Goal: Transaction & Acquisition: Purchase product/service

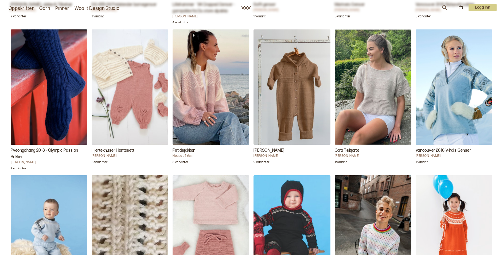
scroll to position [669, 0]
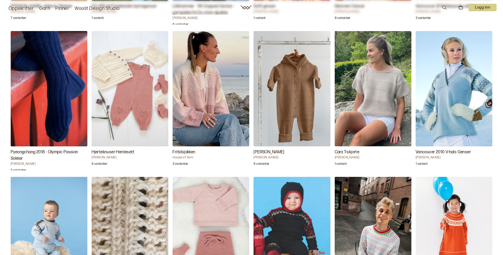
click at [116, 151] on h3 "Hjerteknuser Hentesett" at bounding box center [130, 152] width 77 height 6
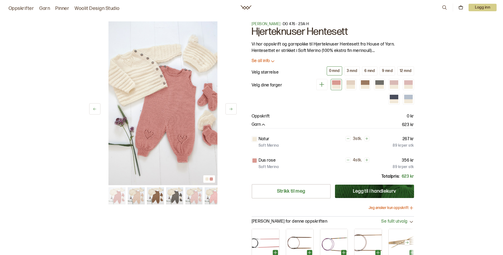
click at [390, 208] on button "Jeg ønsker kun oppskrift" at bounding box center [391, 207] width 45 height 5
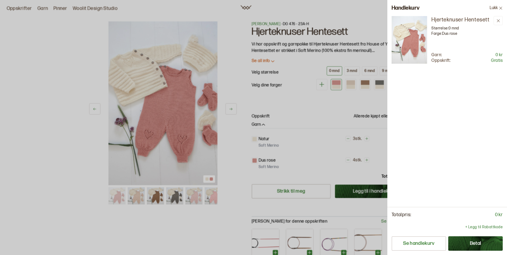
click at [480, 244] on button "Betal" at bounding box center [475, 243] width 54 height 14
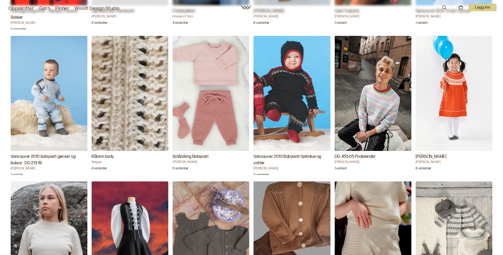
scroll to position [806, 0]
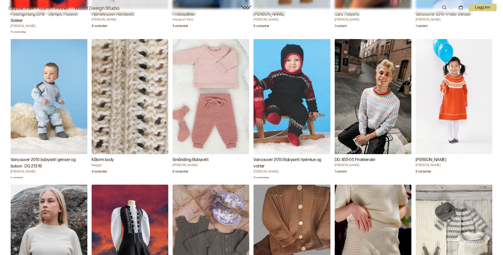
click at [216, 130] on img "Smårolling Babysett" at bounding box center [211, 96] width 77 height 115
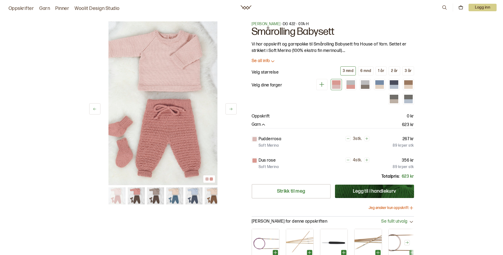
click at [137, 198] on img at bounding box center [136, 195] width 17 height 17
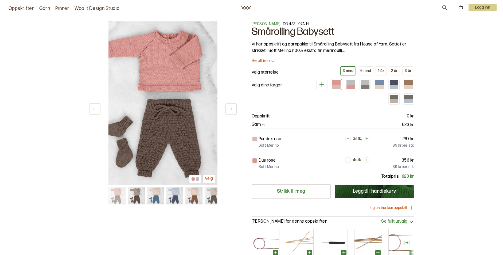
click at [171, 195] on img at bounding box center [174, 195] width 17 height 17
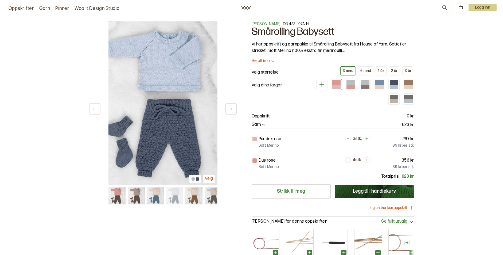
click at [192, 194] on img at bounding box center [193, 195] width 17 height 17
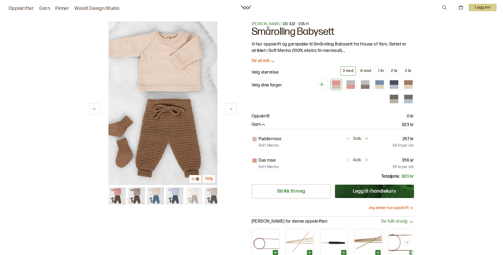
click at [212, 200] on img at bounding box center [212, 195] width 17 height 17
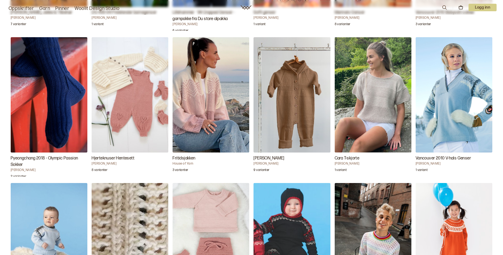
scroll to position [671, 0]
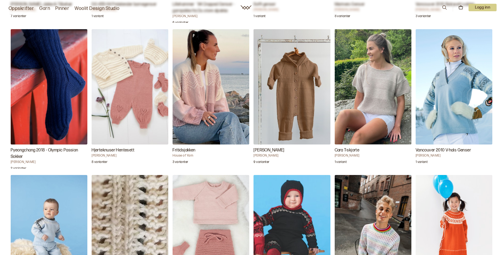
click at [135, 91] on img "Hjerteknuser Hentesett" at bounding box center [130, 86] width 77 height 115
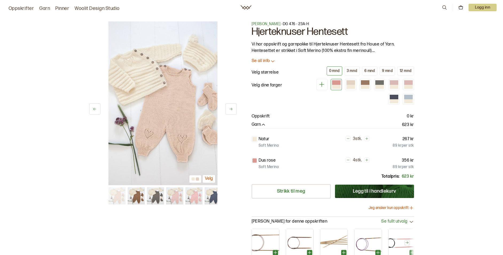
click at [153, 199] on img at bounding box center [155, 195] width 17 height 17
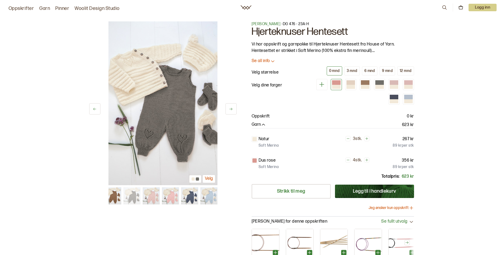
click at [172, 195] on img at bounding box center [170, 195] width 17 height 17
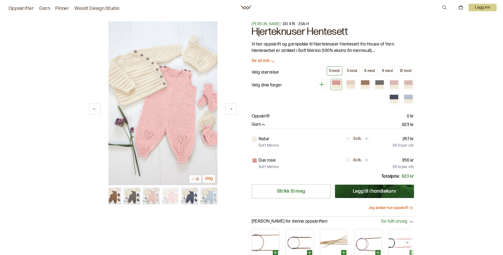
click at [189, 194] on img at bounding box center [189, 195] width 17 height 17
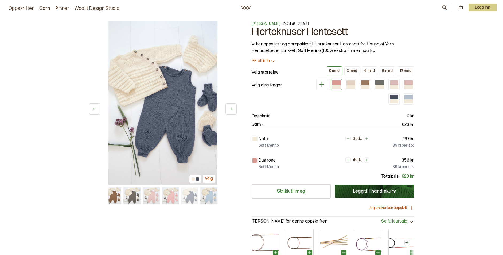
click at [209, 195] on img at bounding box center [208, 195] width 17 height 17
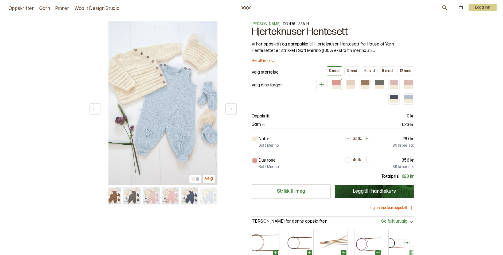
click at [233, 108] on button at bounding box center [230, 108] width 11 height 11
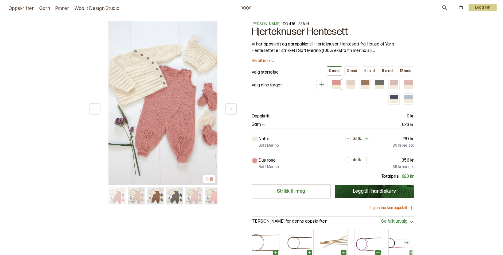
click at [233, 108] on button at bounding box center [230, 108] width 11 height 11
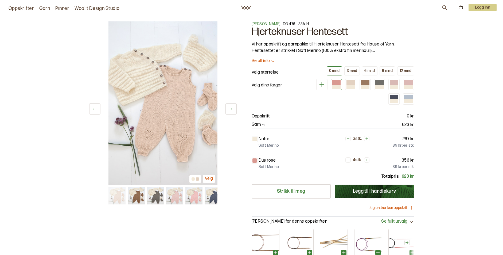
click at [233, 108] on button at bounding box center [230, 108] width 11 height 11
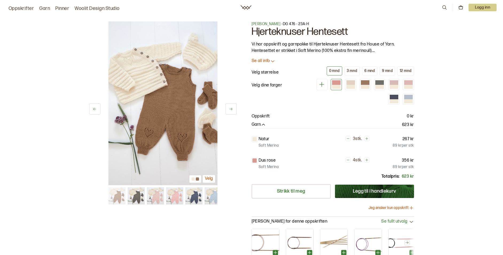
click at [233, 108] on button at bounding box center [230, 108] width 11 height 11
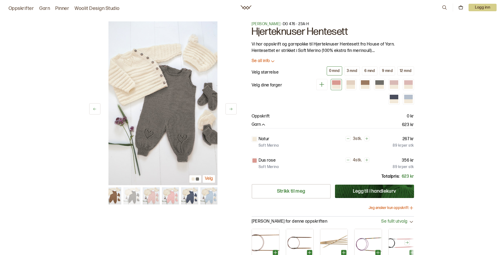
click at [233, 108] on button at bounding box center [230, 108] width 11 height 11
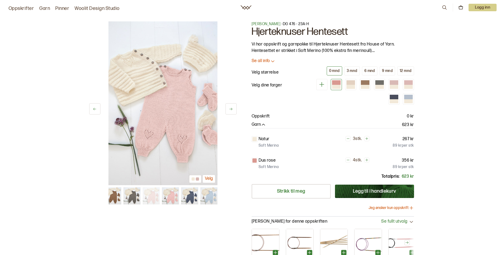
click at [233, 108] on button at bounding box center [230, 108] width 11 height 11
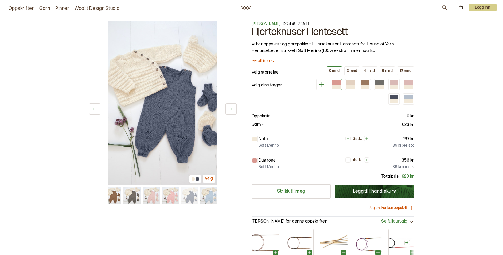
click at [233, 108] on button at bounding box center [230, 108] width 11 height 11
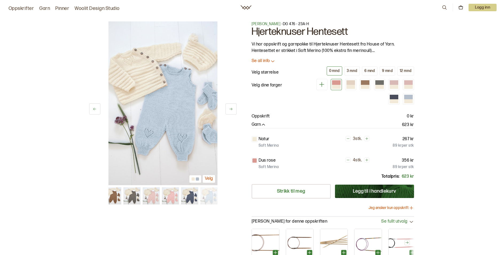
click at [233, 108] on button at bounding box center [230, 108] width 11 height 11
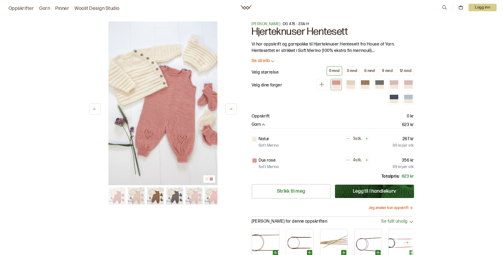
click at [233, 108] on button at bounding box center [230, 108] width 11 height 11
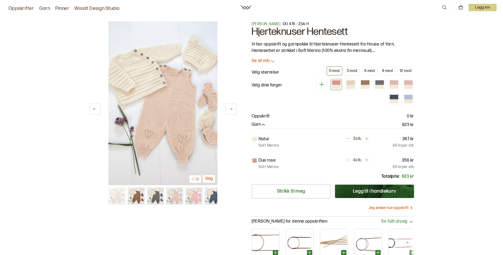
click at [233, 108] on button at bounding box center [230, 108] width 11 height 11
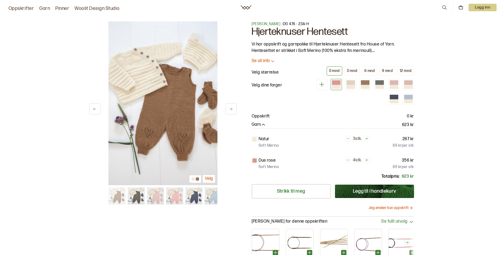
click at [233, 108] on button at bounding box center [230, 108] width 11 height 11
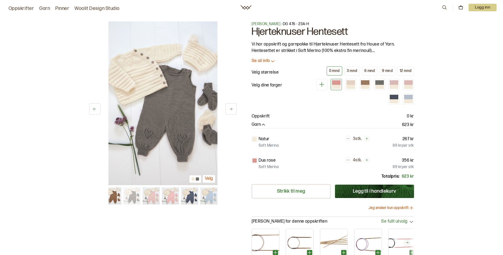
click at [233, 108] on button at bounding box center [230, 108] width 11 height 11
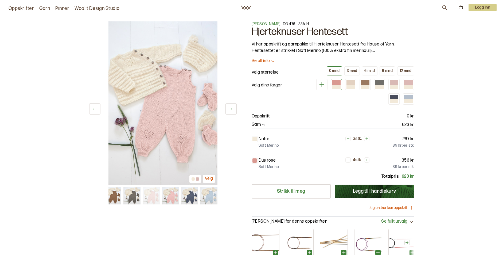
click at [233, 108] on button at bounding box center [230, 108] width 11 height 11
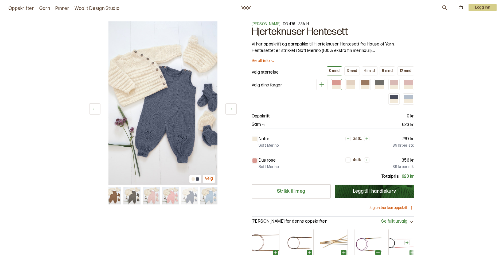
click at [95, 110] on icon at bounding box center [95, 109] width 4 height 4
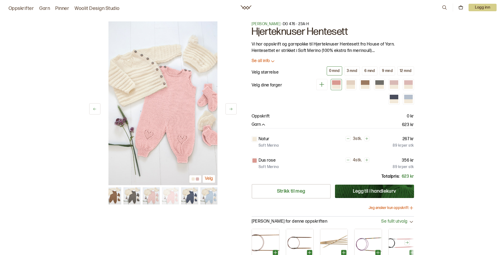
click at [95, 110] on icon at bounding box center [95, 109] width 4 height 4
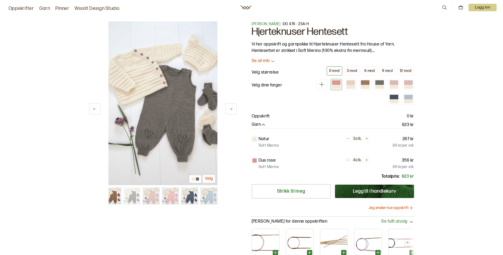
click at [95, 110] on icon at bounding box center [95, 109] width 4 height 4
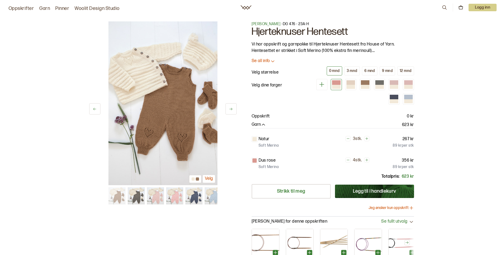
click at [95, 110] on icon at bounding box center [95, 109] width 4 height 4
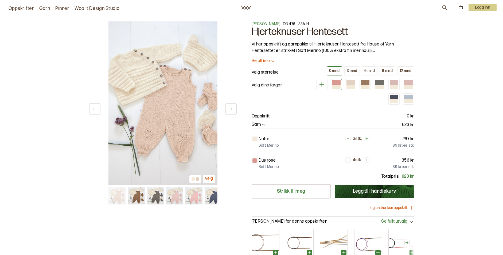
click at [95, 110] on icon at bounding box center [95, 109] width 4 height 4
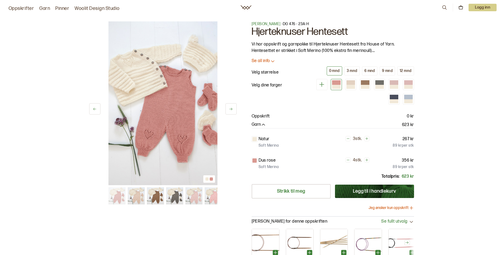
click at [95, 110] on icon at bounding box center [95, 109] width 4 height 4
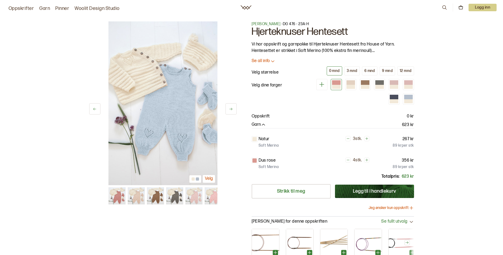
click at [95, 110] on icon at bounding box center [95, 109] width 4 height 4
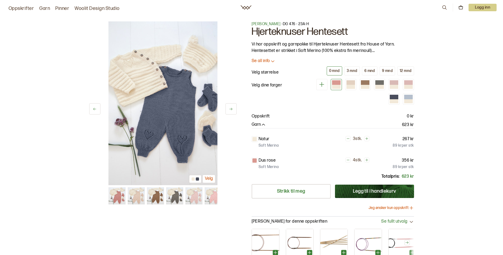
click at [95, 110] on icon at bounding box center [95, 109] width 4 height 4
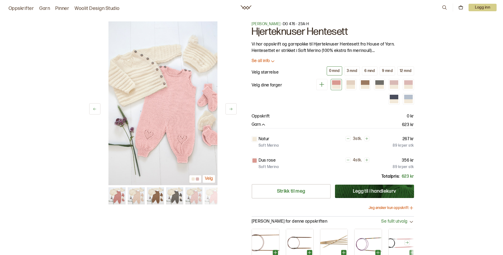
click at [95, 110] on icon at bounding box center [95, 109] width 4 height 4
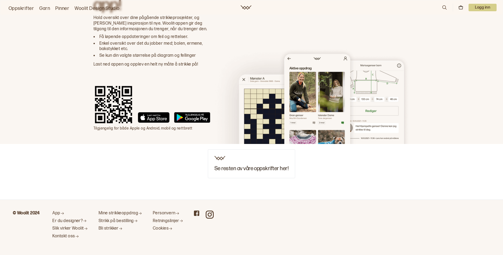
scroll to position [1178, 0]
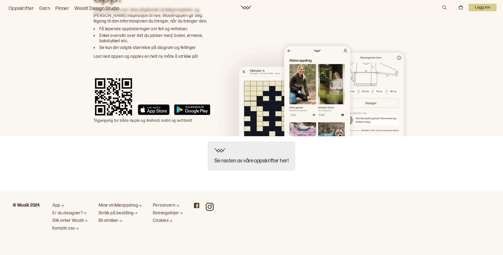
click at [266, 159] on h3 "Se resten av våre oppskrifter her!" at bounding box center [251, 161] width 74 height 6
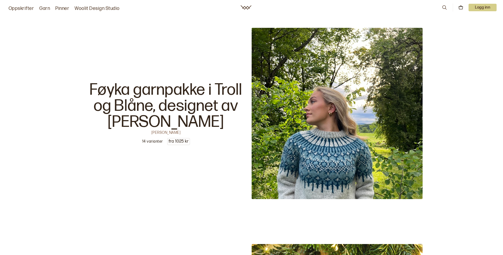
scroll to position [1665, 0]
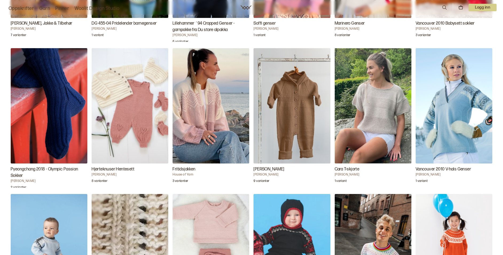
scroll to position [653, 0]
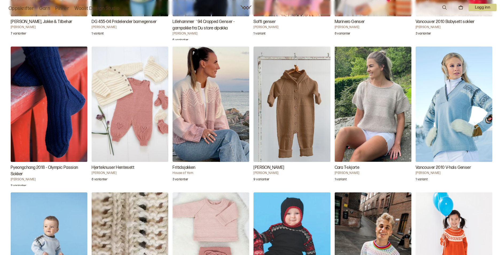
click at [137, 114] on img "Hjerteknuser Hentesett" at bounding box center [130, 103] width 77 height 115
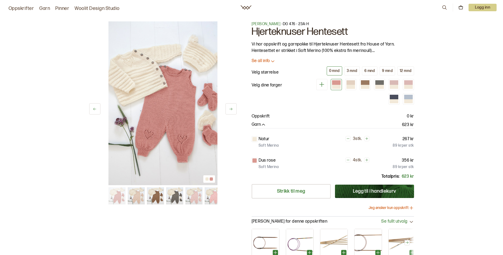
click at [398, 207] on button "Jeg ønsker kun oppskrift" at bounding box center [391, 207] width 45 height 5
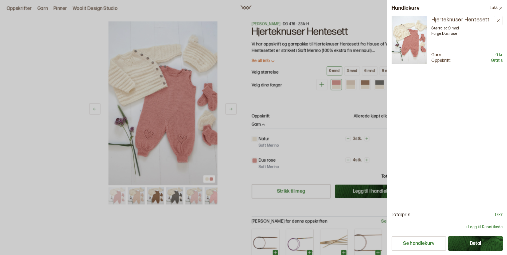
click at [474, 244] on button "Betal" at bounding box center [475, 243] width 54 height 14
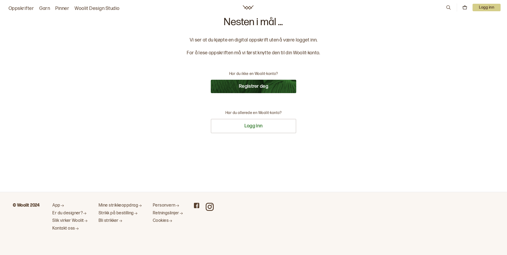
click at [258, 83] on button "Registrer deg" at bounding box center [253, 86] width 85 height 13
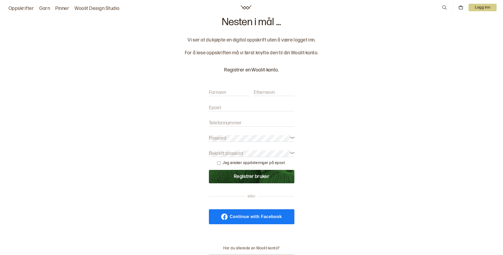
click at [231, 89] on input "Fornavn" at bounding box center [229, 92] width 41 height 7
type input "[PERSON_NAME]"
type input "[EMAIL_ADDRESS][DOMAIN_NAME]"
type input "95804861"
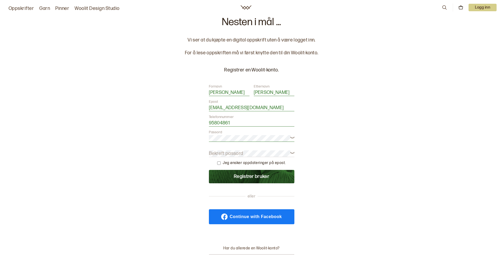
click at [291, 137] on icon at bounding box center [292, 137] width 4 height 2
click at [243, 149] on form "Fornavn [PERSON_NAME] [PERSON_NAME] Epost [EMAIL_ADDRESS][DOMAIN_NAME] Telefonn…" at bounding box center [251, 133] width 85 height 99
click at [242, 150] on label "Bekreft passord" at bounding box center [226, 153] width 34 height 6
click at [292, 154] on icon at bounding box center [292, 152] width 4 height 4
click at [255, 177] on button "Registrer bruker" at bounding box center [251, 176] width 85 height 13
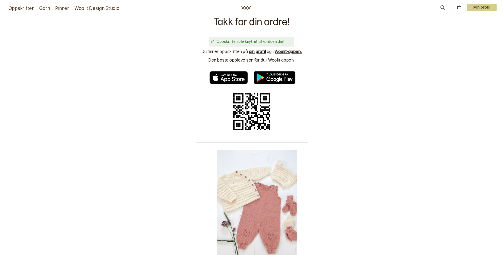
click at [258, 50] on link "din profil" at bounding box center [257, 51] width 17 height 5
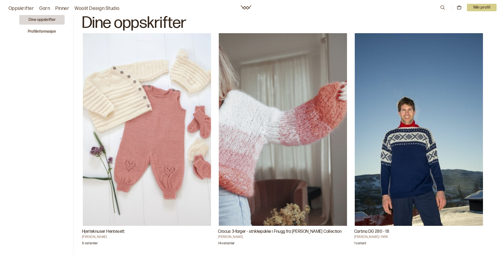
click at [102, 233] on h3 "Hjerteknuser Hentesett" at bounding box center [147, 231] width 130 height 6
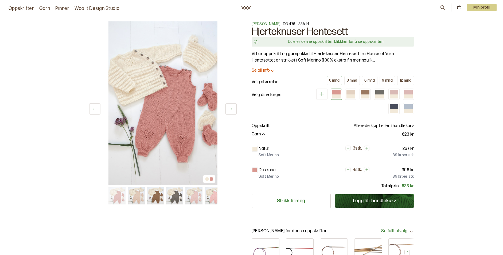
click at [343, 42] on link "her" at bounding box center [345, 41] width 6 height 5
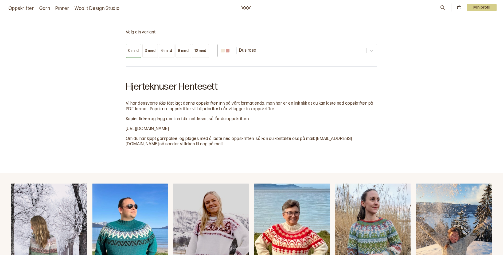
scroll to position [296, 0]
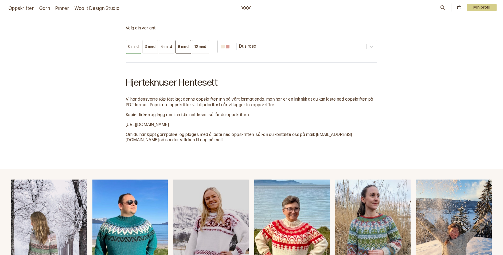
click at [179, 50] on button "9 mnd" at bounding box center [182, 47] width 15 height 14
drag, startPoint x: 127, startPoint y: 123, endPoint x: 262, endPoint y: 126, distance: 135.4
click at [169, 126] on span "[URL][DOMAIN_NAME]" at bounding box center [147, 124] width 43 height 5
click at [119, 125] on div "Velg din variant 0 mnd 3 mnd 6 mnd 9 mnd 12 mnd Dus rose Hjerteknuser Hentesett…" at bounding box center [251, 84] width 503 height 169
click at [125, 124] on div "Velg din variant 0 mnd 3 mnd 6 mnd 9 mnd 12 mnd Dus rose Hjerteknuser Hentesett…" at bounding box center [251, 84] width 503 height 169
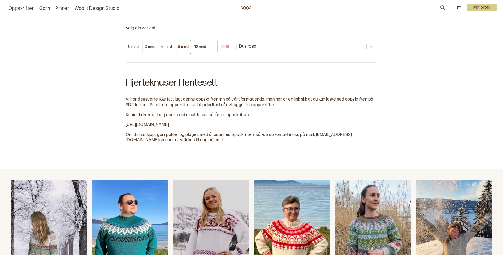
drag, startPoint x: 127, startPoint y: 124, endPoint x: 276, endPoint y: 122, distance: 149.0
click at [276, 122] on div "Hjerteknuser Hentesett Vi har dessverre ikke fått lagt denne oppskriften inn på…" at bounding box center [252, 107] width 252 height 72
copy span "[URL][DOMAIN_NAME]"
click at [212, 108] on div "Hjerteknuser Hentesett Vi har dessverre ikke fått lagt denne oppskriften inn på…" at bounding box center [252, 107] width 252 height 72
click at [151, 123] on span "[URL][DOMAIN_NAME]" at bounding box center [147, 124] width 43 height 5
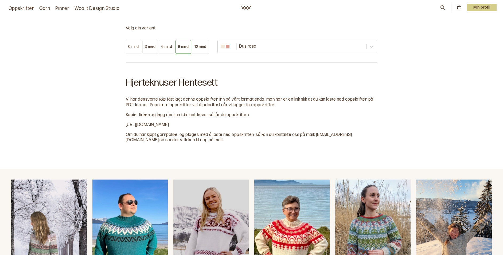
click at [126, 123] on span "[URL][DOMAIN_NAME]" at bounding box center [147, 124] width 43 height 5
drag, startPoint x: 126, startPoint y: 123, endPoint x: 214, endPoint y: 118, distance: 88.3
click at [214, 118] on div "Hjerteknuser Hentesett Vi har dessverre ikke fått lagt denne oppskriften inn på…" at bounding box center [252, 107] width 252 height 72
click at [194, 118] on div at bounding box center [252, 120] width 252 height 4
drag, startPoint x: 126, startPoint y: 124, endPoint x: 282, endPoint y: 126, distance: 156.5
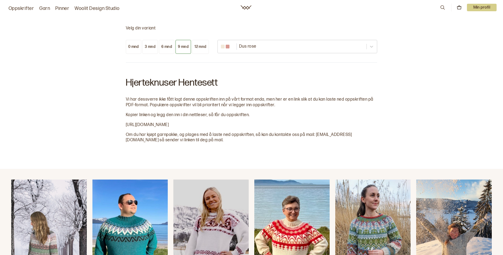
click at [282, 126] on div "Hjerteknuser Hentesett Vi har dessverre ikke fått lagt denne oppskriften inn på…" at bounding box center [252, 107] width 252 height 72
copy span "[URL][DOMAIN_NAME]"
click at [174, 147] on div "Velg din variant 0 mnd 3 mnd 6 mnd 9 mnd 12 mnd Dus rose Hjerteknuser Hentesett…" at bounding box center [251, 84] width 503 height 169
click at [165, 49] on div "6 mnd" at bounding box center [166, 46] width 11 height 5
click at [165, 48] on div "6 mnd" at bounding box center [166, 46] width 11 height 5
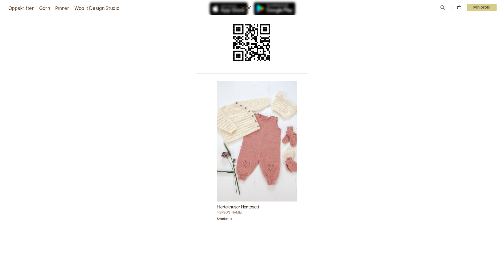
scroll to position [57, 0]
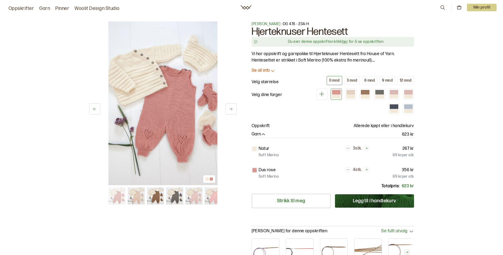
click at [347, 40] on link "her" at bounding box center [345, 41] width 6 height 5
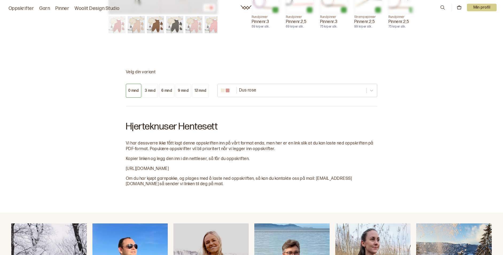
scroll to position [252, 0]
click at [178, 91] on div "9 mnd" at bounding box center [183, 90] width 11 height 5
click at [234, 62] on div "Velg din variant 0 mnd 3 mnd 6 mnd 9 mnd 12 mnd Dus rose Hjerteknuser Hentesett…" at bounding box center [251, 128] width 503 height 169
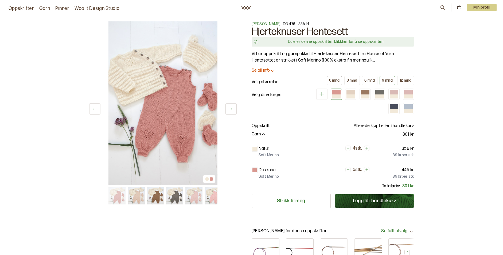
click at [333, 81] on div "0 mnd" at bounding box center [334, 80] width 11 height 5
click at [388, 79] on div "9 mnd" at bounding box center [387, 80] width 11 height 5
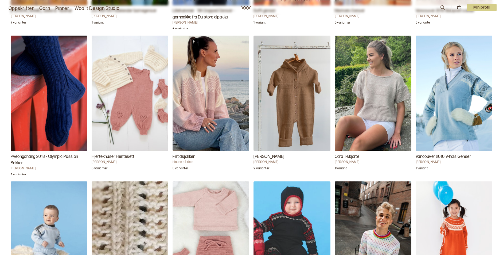
scroll to position [666, 0]
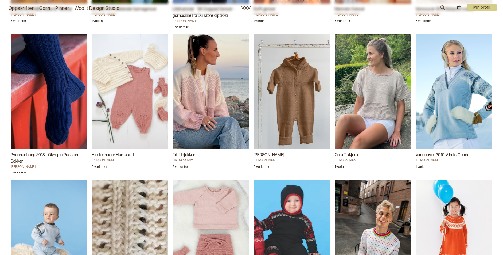
click at [123, 154] on h3 "Hjerteknuser Hentesett" at bounding box center [130, 155] width 77 height 6
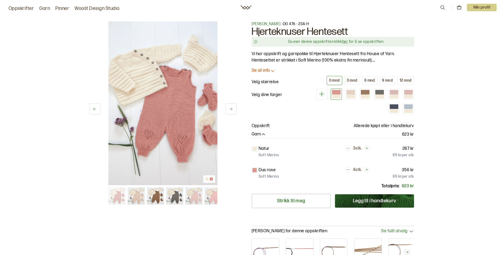
click at [346, 42] on link "her" at bounding box center [345, 41] width 6 height 5
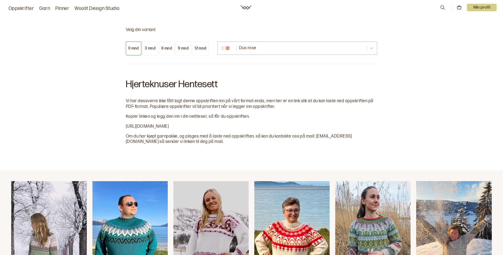
scroll to position [296, 0]
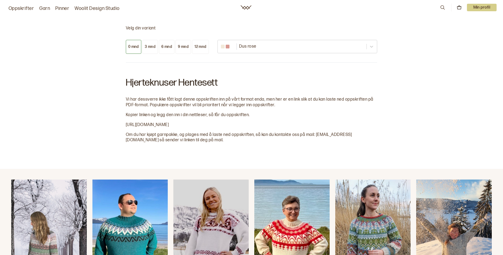
click at [169, 124] on span "[URL][DOMAIN_NAME]" at bounding box center [147, 124] width 43 height 5
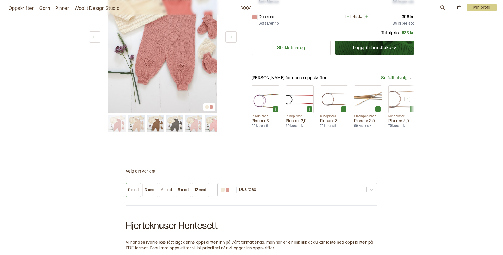
scroll to position [9, 0]
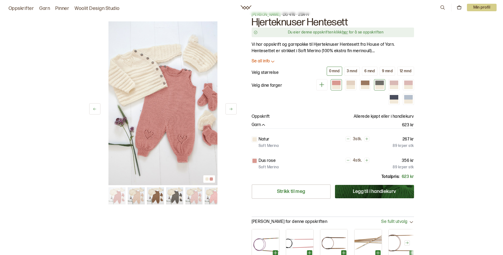
click at [378, 85] on div at bounding box center [379, 87] width 9 height 4
